Goal: Information Seeking & Learning: Learn about a topic

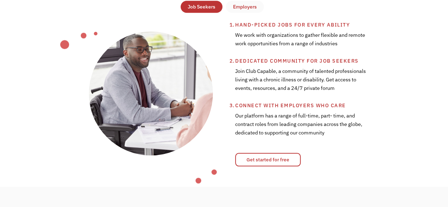
scroll to position [248, 0]
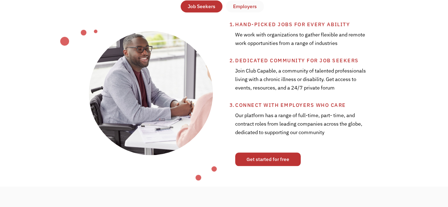
click at [286, 160] on link "Get started for free" at bounding box center [268, 159] width 66 height 13
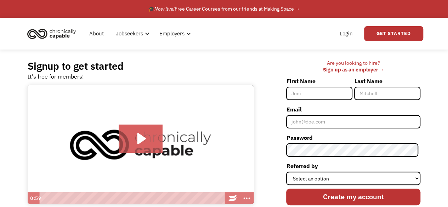
scroll to position [120, 0]
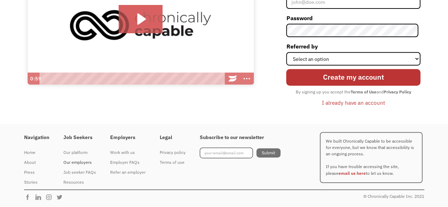
click at [76, 162] on div "Our employers" at bounding box center [79, 162] width 33 height 9
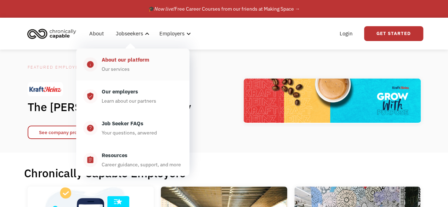
click at [151, 63] on div "About our platform Our services" at bounding box center [139, 65] width 85 height 18
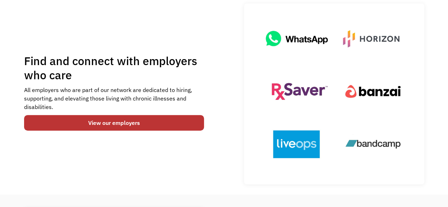
scroll to position [71, 0]
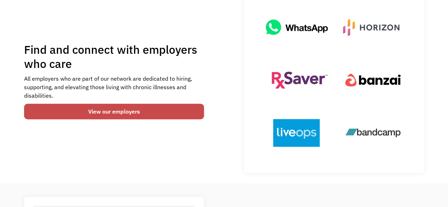
click at [179, 118] on link "View our employers" at bounding box center [114, 112] width 180 height 16
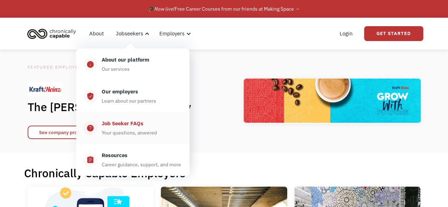
click at [130, 122] on div "Job Seeker FAQs" at bounding box center [123, 123] width 42 height 9
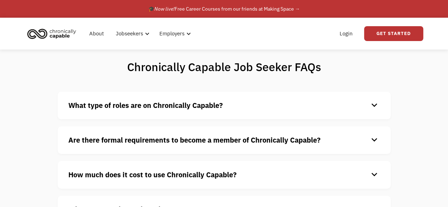
click at [375, 106] on div "keyboard_arrow_down" at bounding box center [374, 105] width 11 height 11
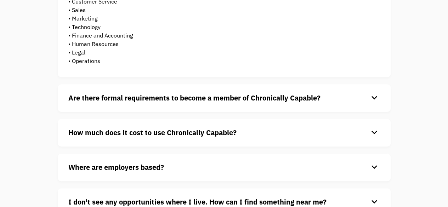
scroll to position [177, 0]
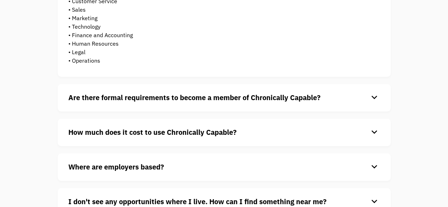
click at [297, 100] on strong "Are there formal requirements to become a member of Chronically Capable?" at bounding box center [194, 98] width 252 height 10
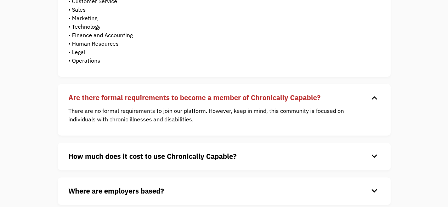
click at [277, 161] on h4 "How much does it cost to use Chronically Capable?" at bounding box center [218, 156] width 301 height 11
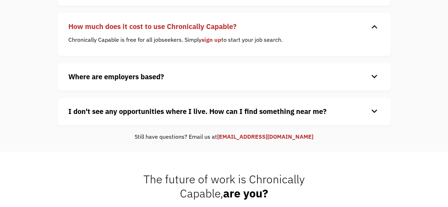
scroll to position [319, 0]
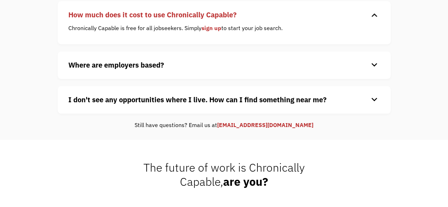
click at [216, 66] on h4 "Where are employers based?" at bounding box center [218, 65] width 301 height 11
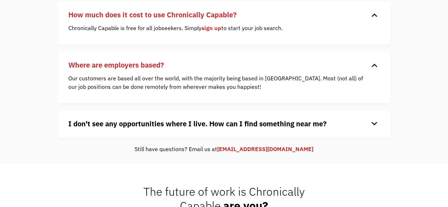
click at [281, 124] on strong "I don't see any opportunities where I live. How can I find something near me?" at bounding box center [197, 124] width 258 height 10
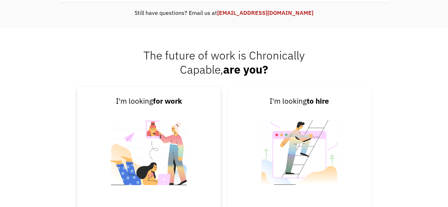
scroll to position [478, 0]
